Goal: Task Accomplishment & Management: Use online tool/utility

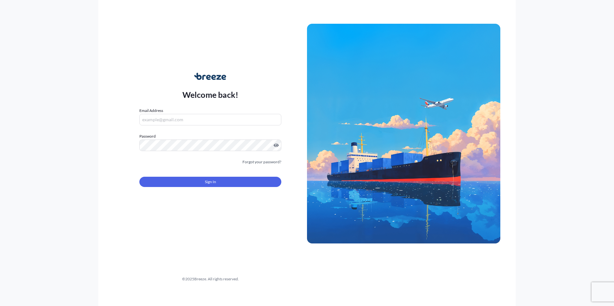
type input "[PERSON_NAME][EMAIL_ADDRESS][DOMAIN_NAME]"
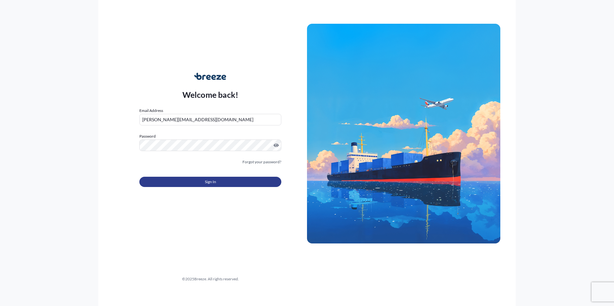
click at [179, 179] on button "Sign In" at bounding box center [210, 182] width 142 height 10
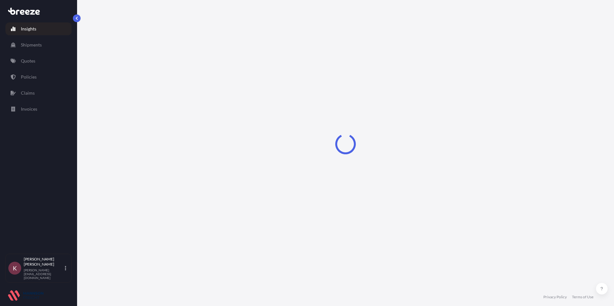
select select "2025"
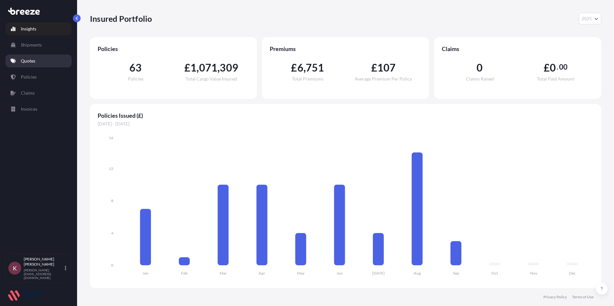
click at [28, 63] on p "Quotes" at bounding box center [28, 61] width 14 height 6
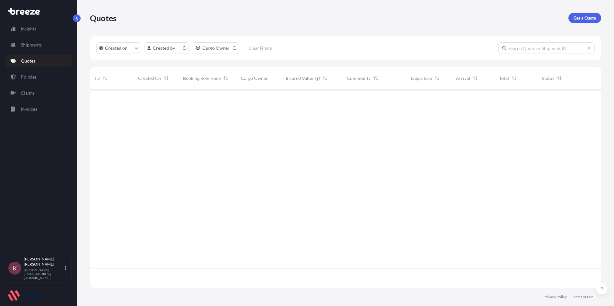
scroll to position [197, 507]
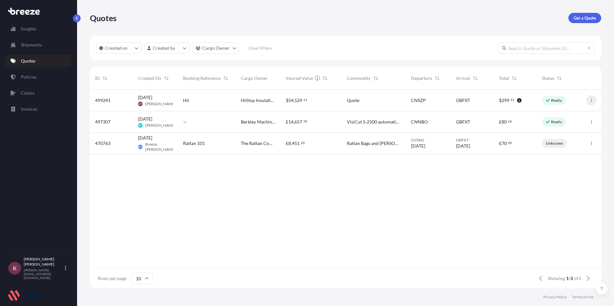
click at [591, 100] on icon "button" at bounding box center [592, 101] width 4 height 4
click at [564, 113] on p "Duplicate quote" at bounding box center [566, 113] width 32 height 6
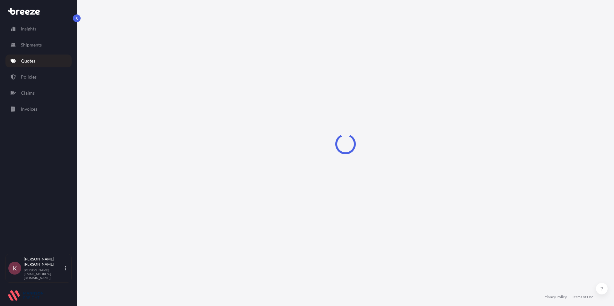
select select "Road"
select select "Sea"
select select "Road"
select select "1"
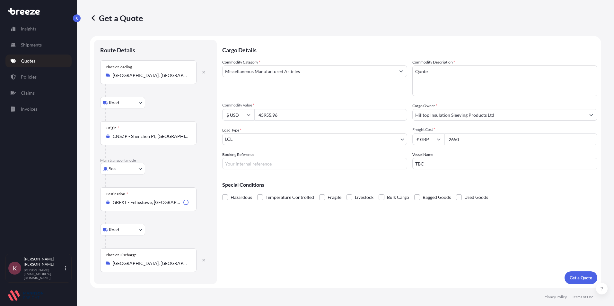
select select "31421"
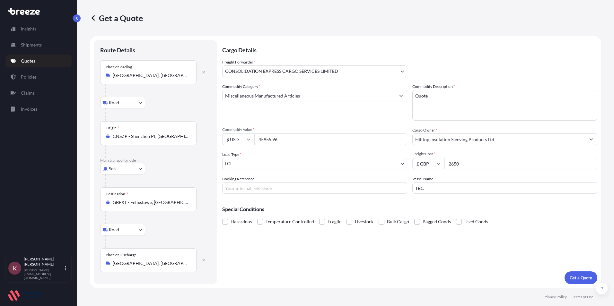
drag, startPoint x: 287, startPoint y: 142, endPoint x: 17, endPoint y: 161, distance: 270.8
click at [253, 143] on div "$ USD 45955.96" at bounding box center [314, 140] width 185 height 12
type input "2925"
drag, startPoint x: 462, startPoint y: 165, endPoint x: 443, endPoint y: 164, distance: 19.0
click at [443, 164] on div "£ GBP 2650" at bounding box center [504, 164] width 185 height 12
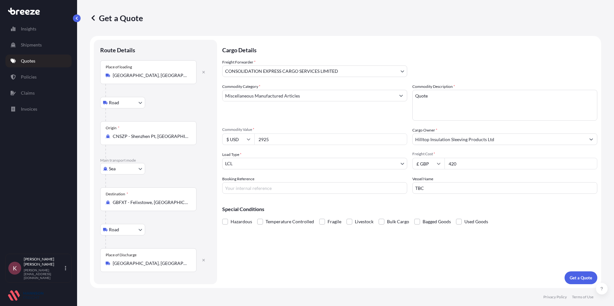
type input "420"
click at [570, 279] on p "Get a Quote" at bounding box center [581, 278] width 22 height 6
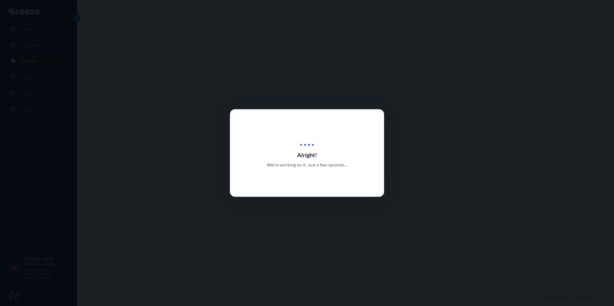
select select "Road"
select select "Sea"
select select "Road"
select select "31421"
select select "1"
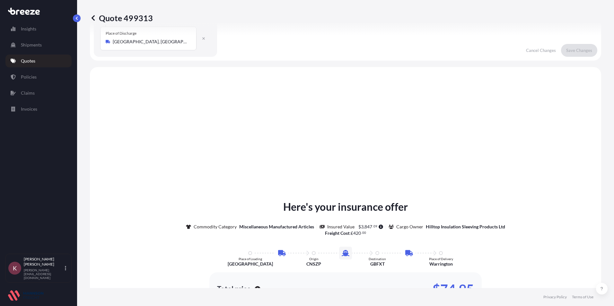
scroll to position [257, 0]
